Goal: Entertainment & Leisure: Consume media (video, audio)

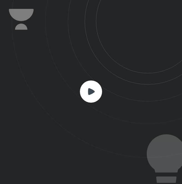
scroll to position [184, 182]
click at [91, 91] on icon at bounding box center [91, 91] width 7 height 7
click at [99, 91] on rect at bounding box center [91, 91] width 22 height 22
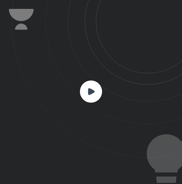
click at [99, 91] on rect at bounding box center [91, 91] width 22 height 22
click at [88, 89] on icon at bounding box center [91, 91] width 22 height 22
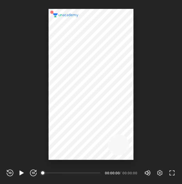
scroll to position [184, 182]
click at [23, 170] on icon "button" at bounding box center [21, 172] width 7 height 7
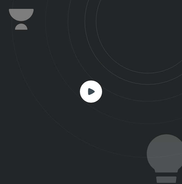
click at [88, 92] on icon at bounding box center [91, 91] width 7 height 7
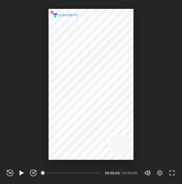
click at [22, 166] on div "REWIND (J) PLAY (K) FORWARD (L) 00:00 00:00:00 / 00:00:00 Volume (M) 100% Setti…" at bounding box center [91, 172] width 182 height 24
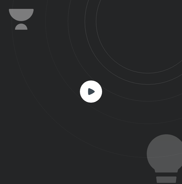
click at [88, 89] on rect at bounding box center [91, 91] width 22 height 22
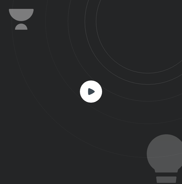
click at [88, 89] on rect at bounding box center [91, 91] width 22 height 22
